Goal: Task Accomplishment & Management: Manage account settings

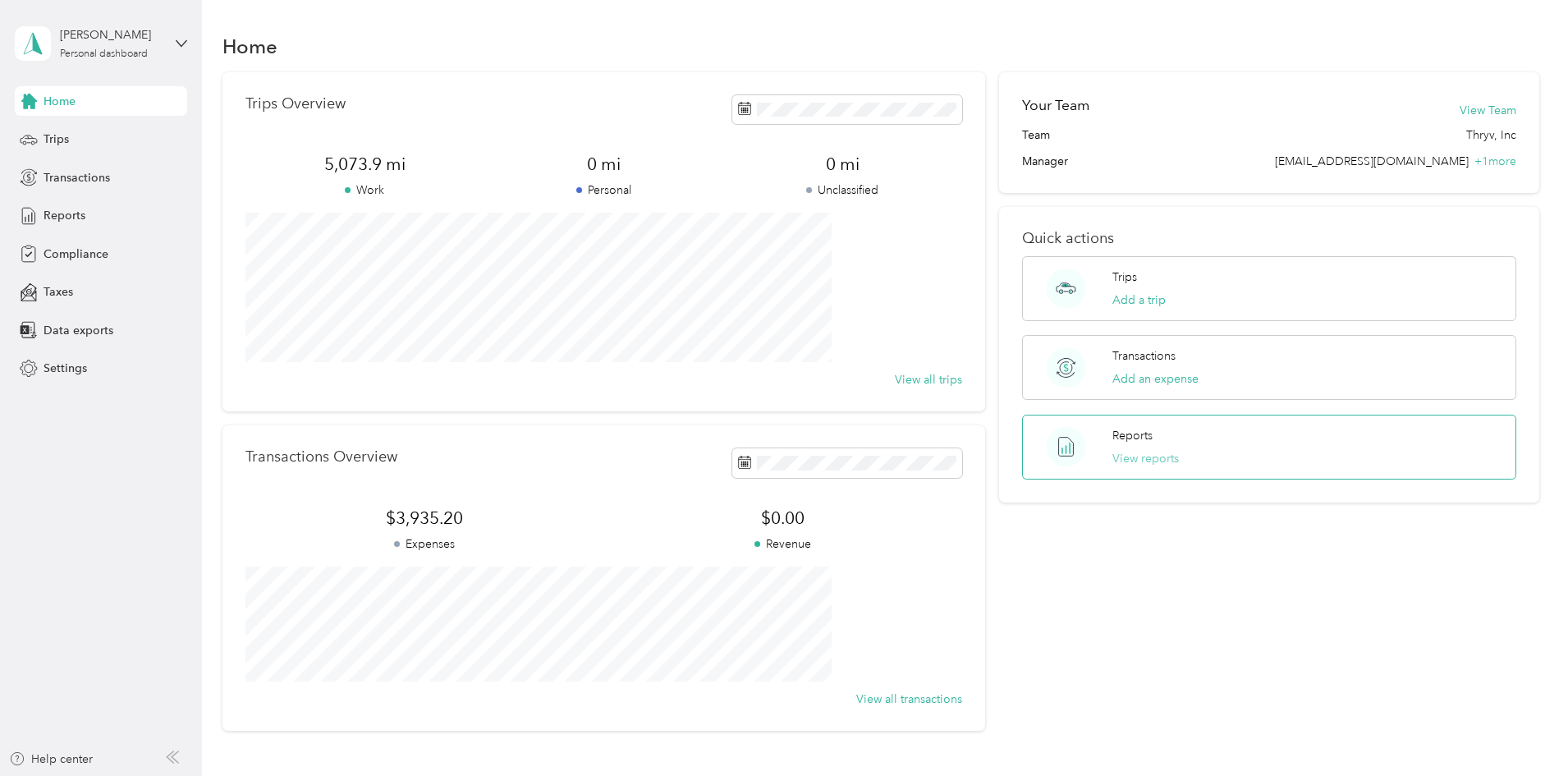
click at [1124, 460] on button "View reports" at bounding box center [1146, 458] width 67 height 17
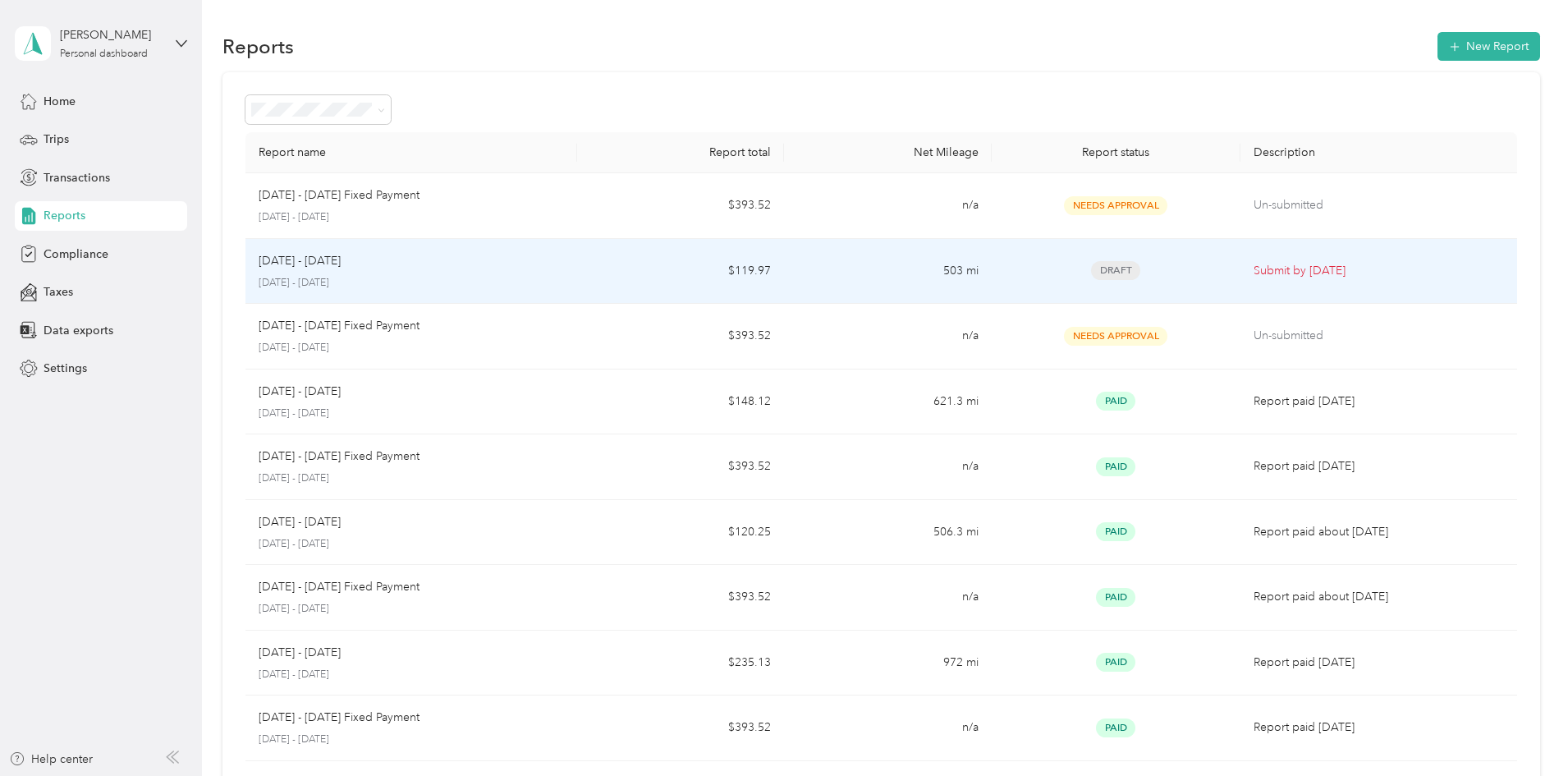
click at [551, 270] on div "[DATE] - [DATE] [DATE] - [DATE]" at bounding box center [411, 271] width 306 height 38
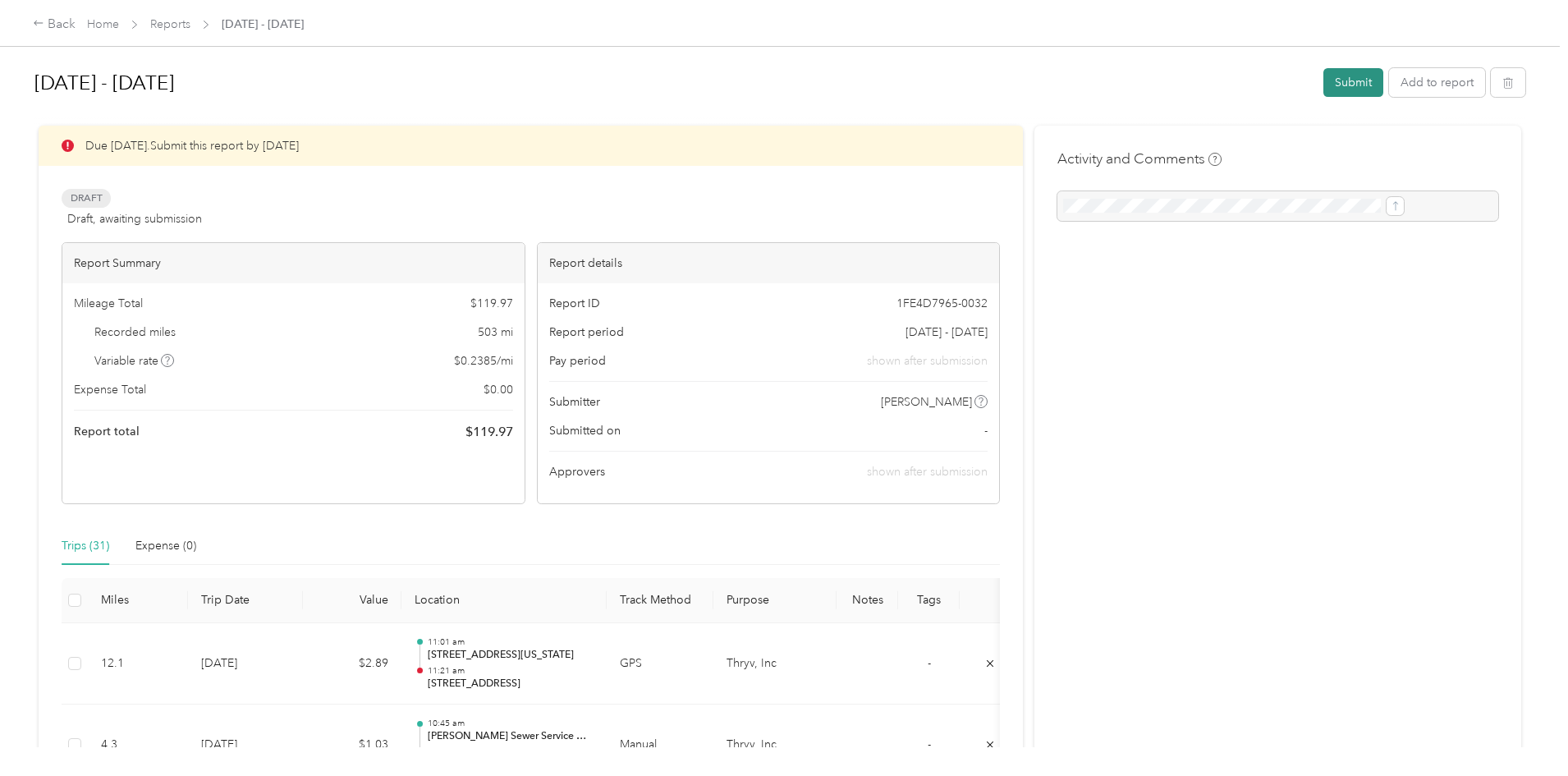
click at [1323, 81] on button "Submit" at bounding box center [1352, 82] width 60 height 29
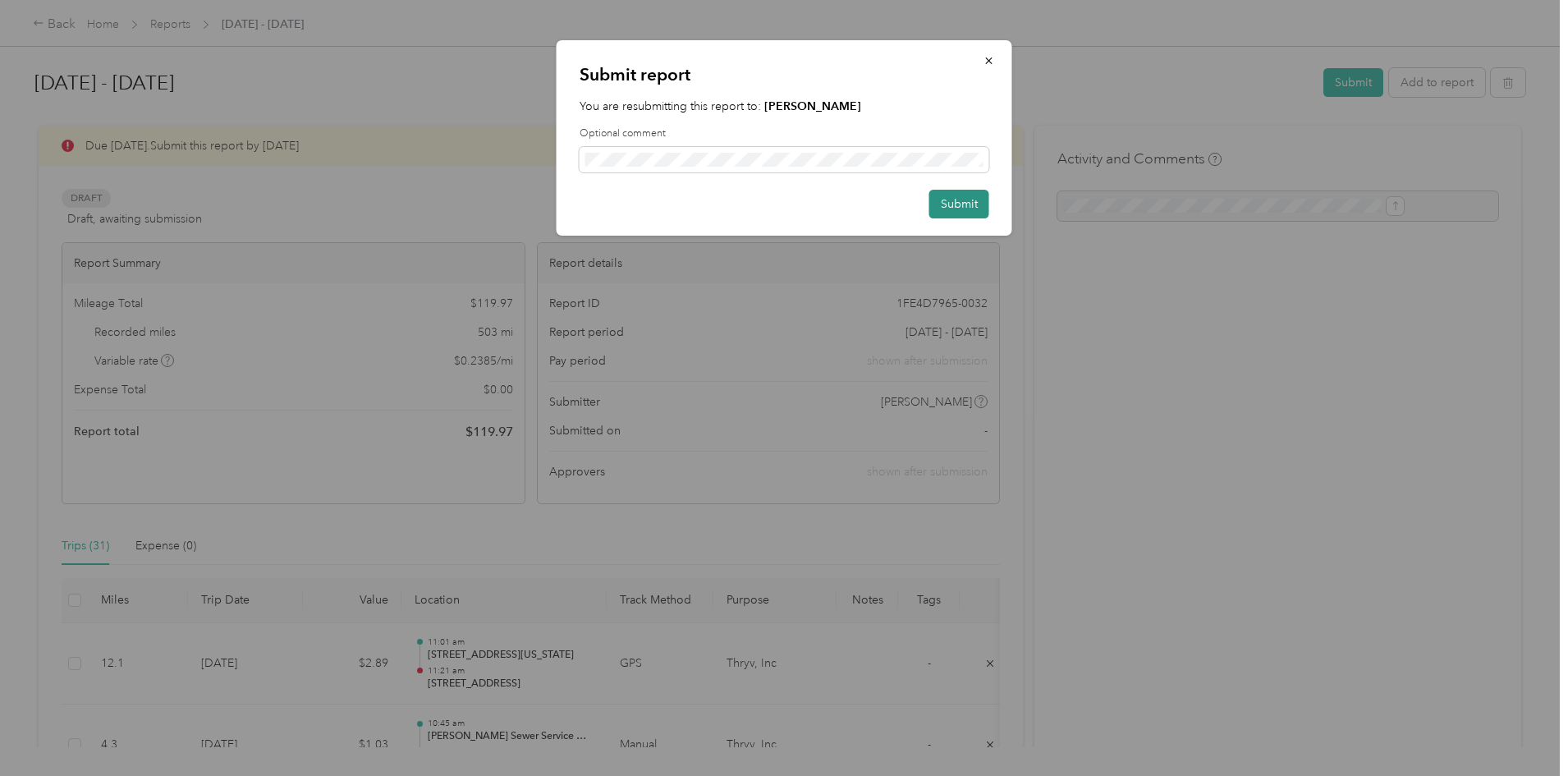
click at [958, 205] on button "Submit" at bounding box center [959, 204] width 60 height 29
